Goal: Book appointment/travel/reservation

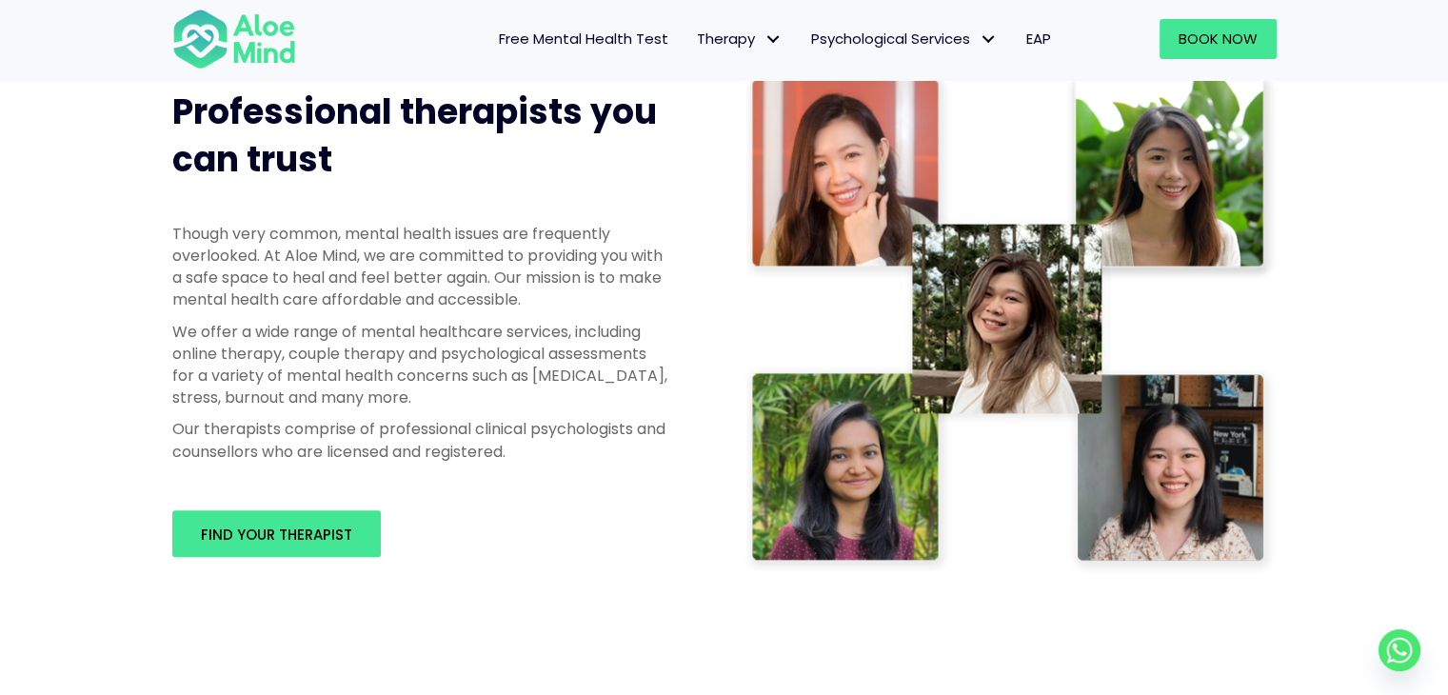
scroll to position [1237, 0]
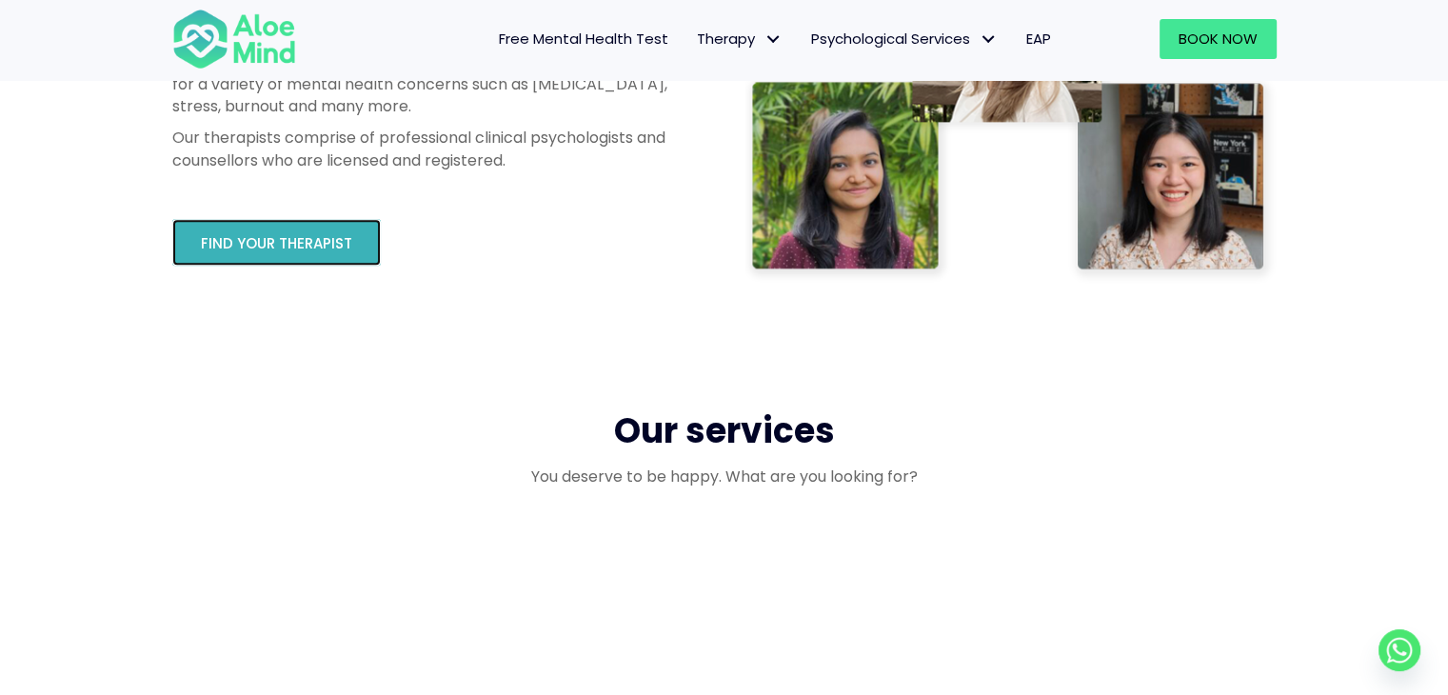
click at [341, 250] on span "Find your therapist" at bounding box center [276, 243] width 151 height 20
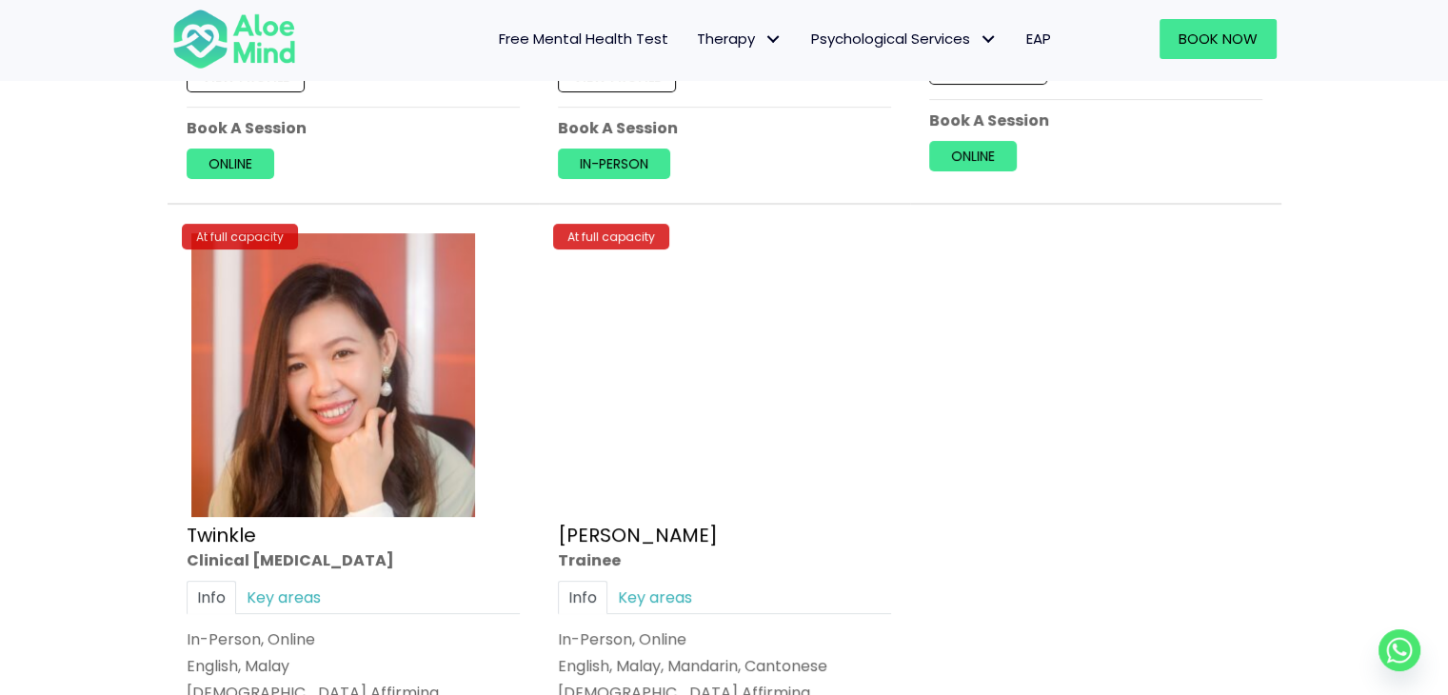
scroll to position [7901, 0]
